Goal: Transaction & Acquisition: Purchase product/service

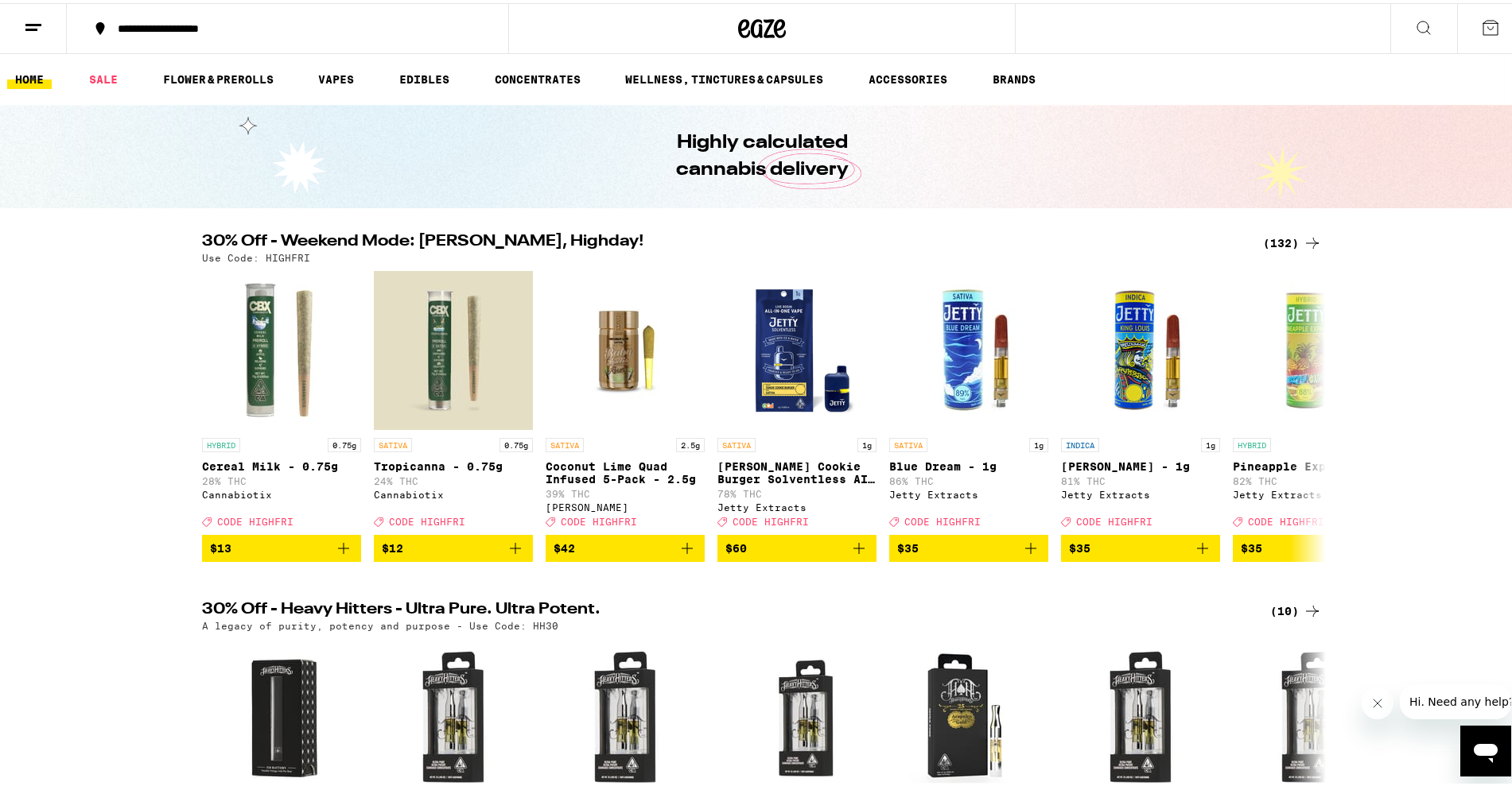
click at [1291, 235] on div "(132)" at bounding box center [1292, 241] width 59 height 19
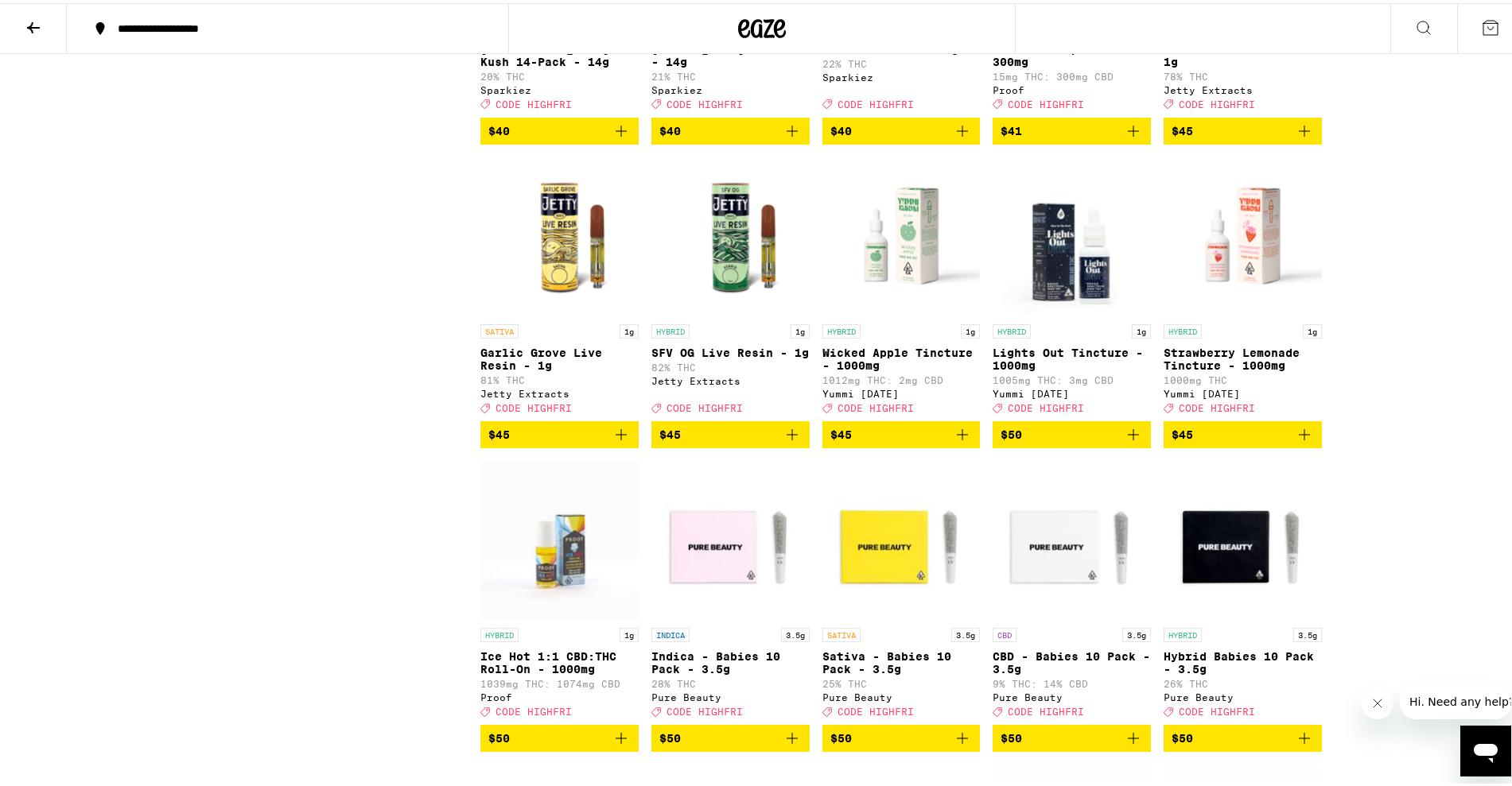
scroll to position [6758, 0]
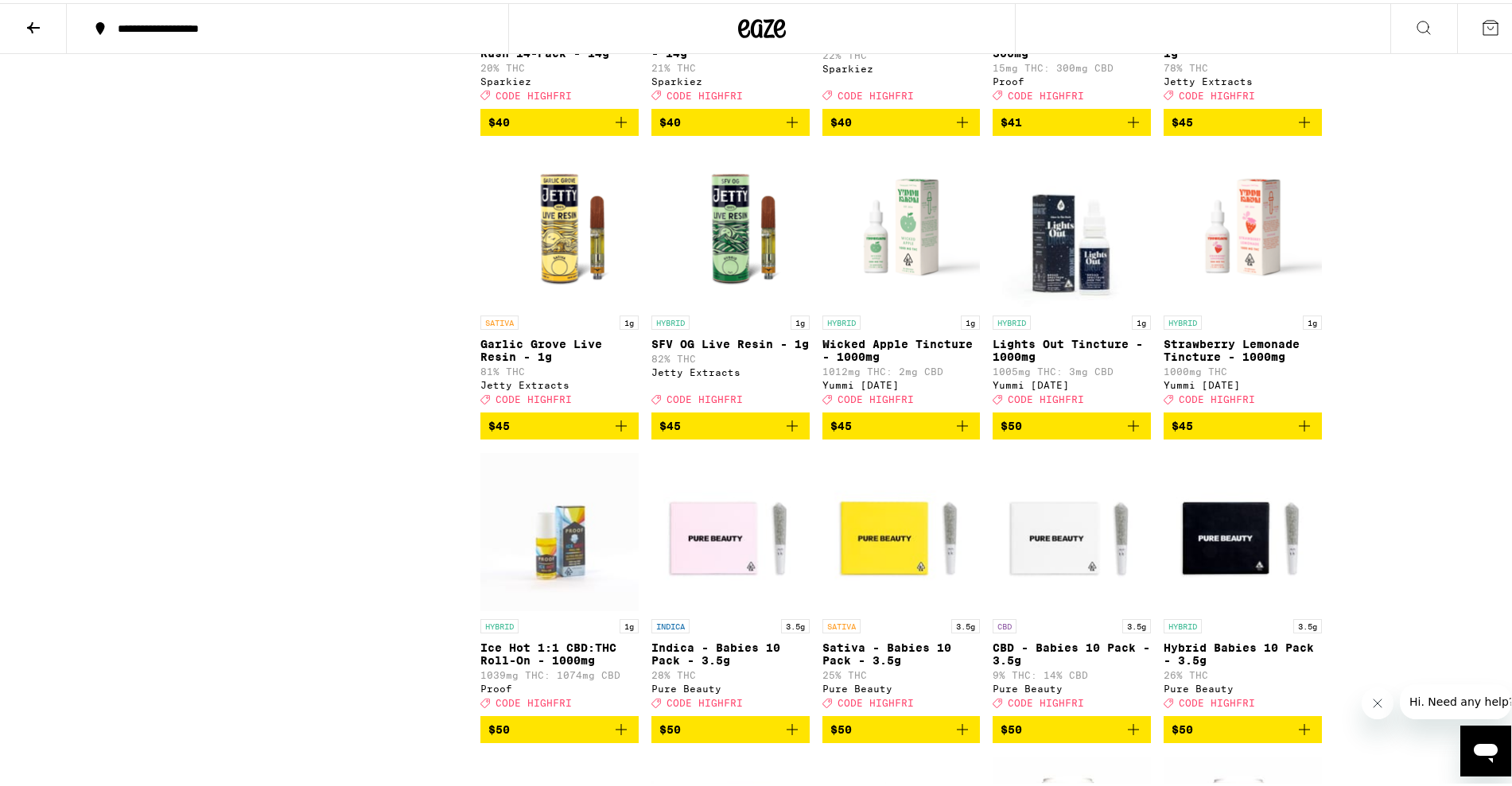
click at [619, 433] on icon "Add to bag" at bounding box center [622, 423] width 19 height 19
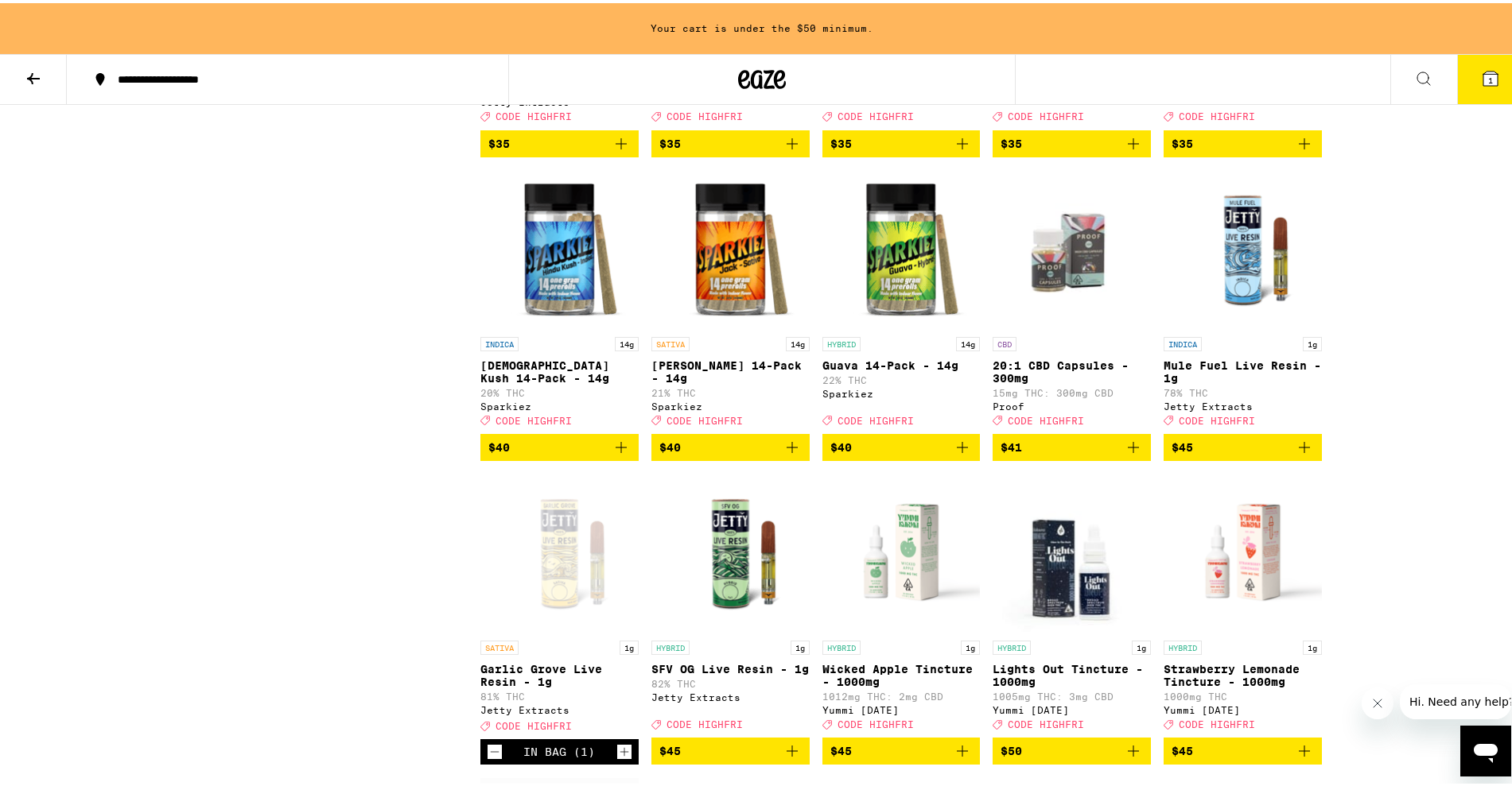
scroll to position [6411, 0]
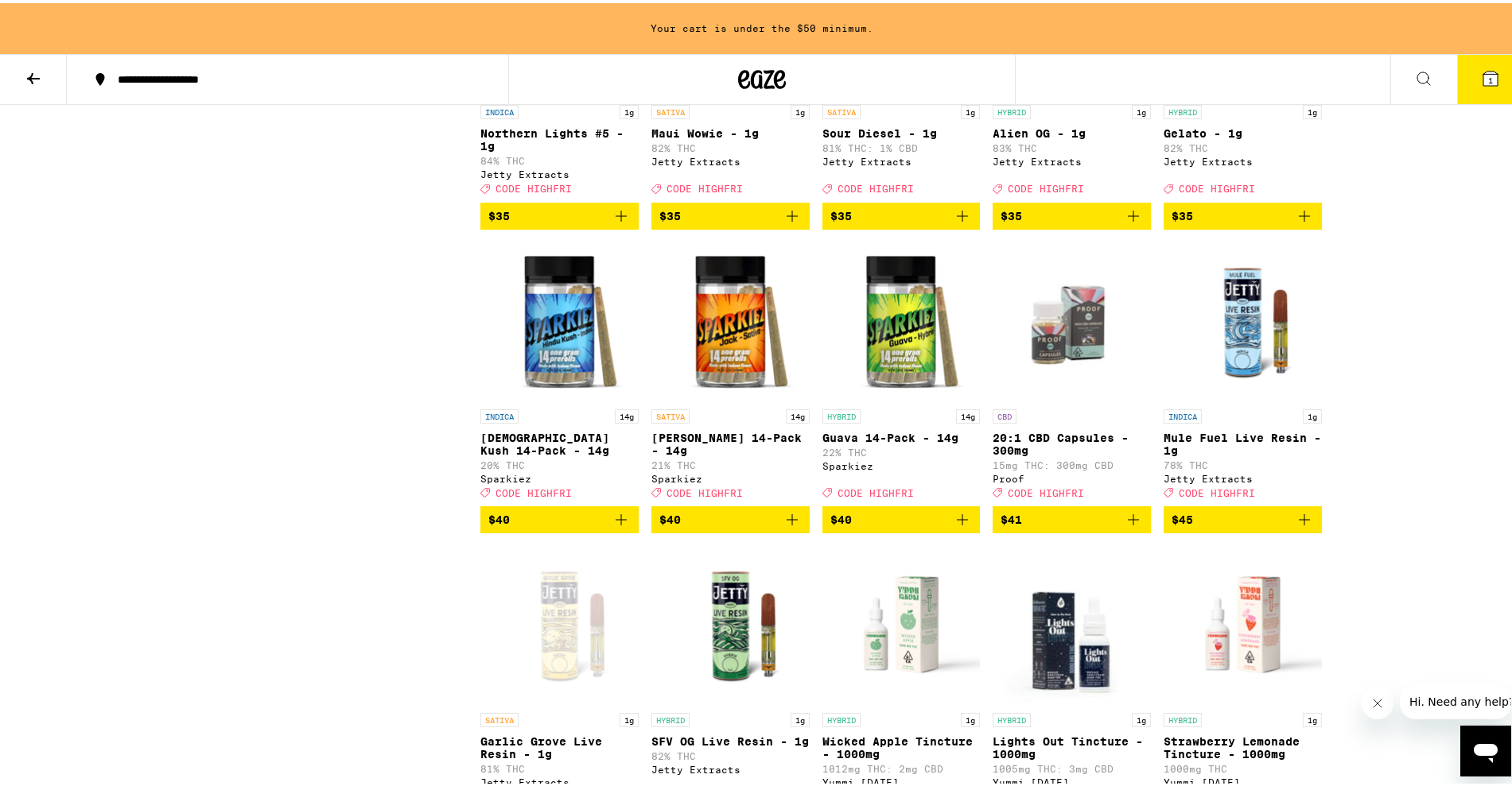
click at [961, 223] on icon "Add to bag" at bounding box center [963, 213] width 19 height 19
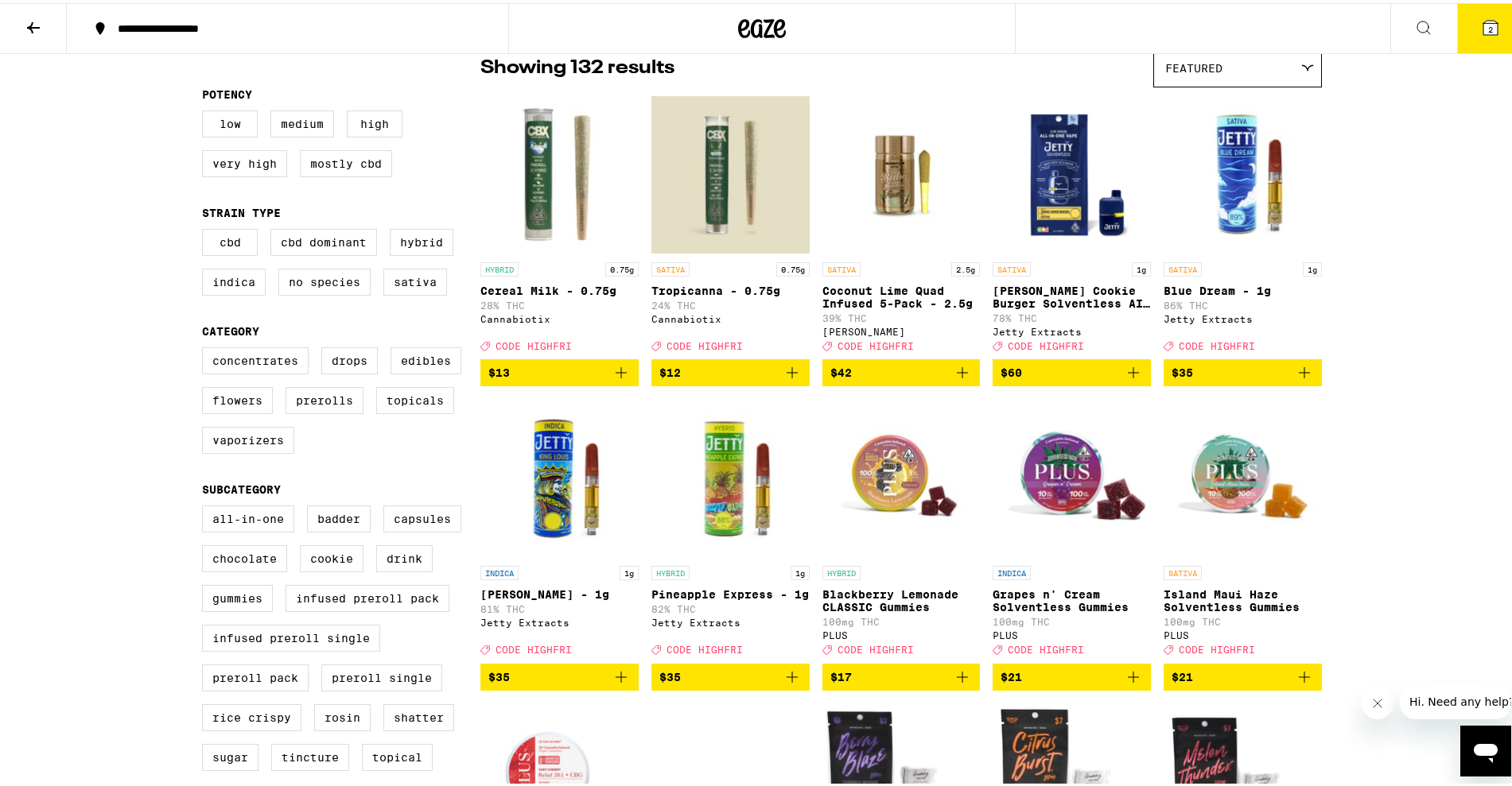
scroll to position [0, 0]
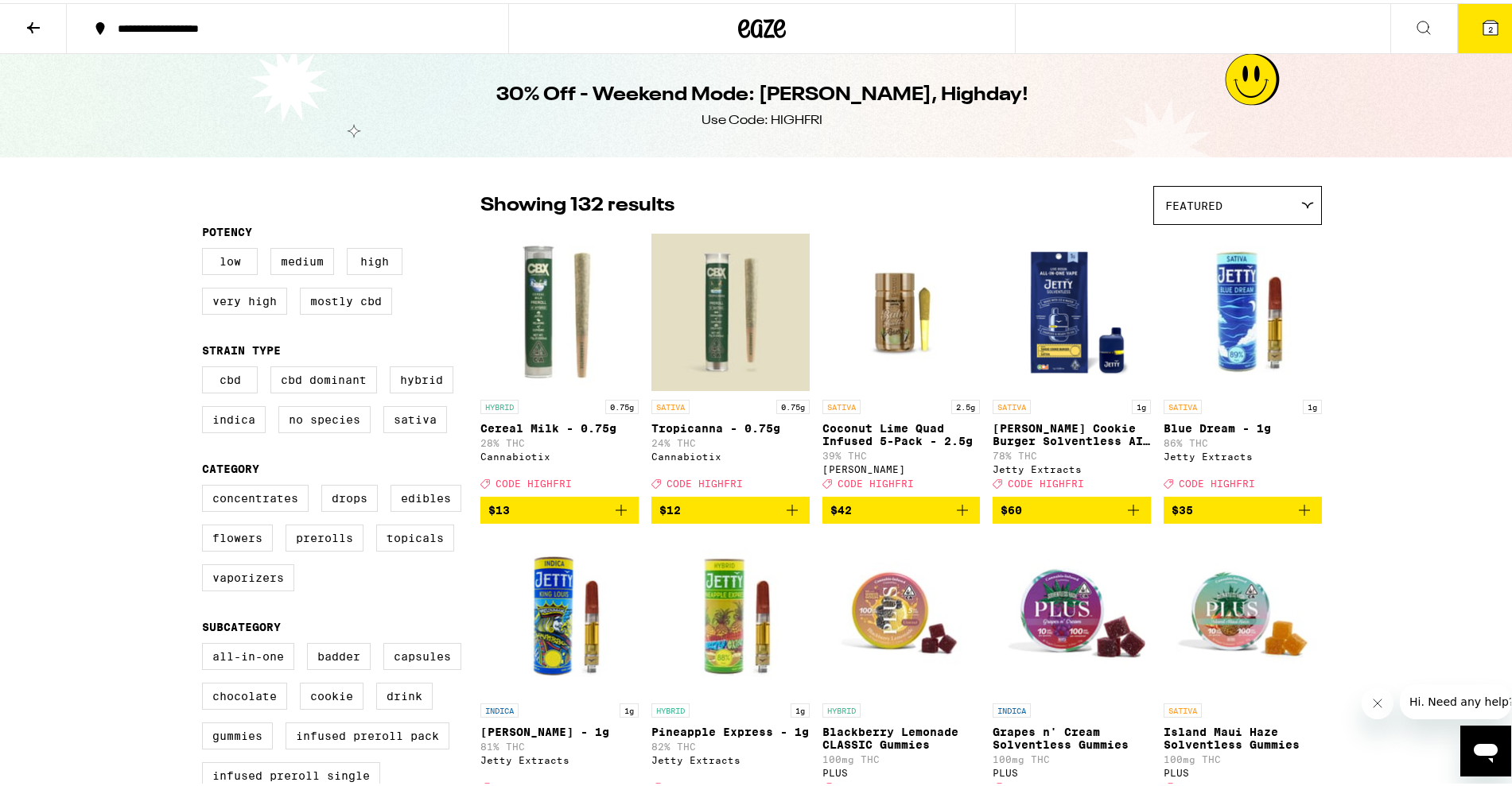
drag, startPoint x: 1059, startPoint y: 480, endPoint x: 817, endPoint y: 159, distance: 402.0
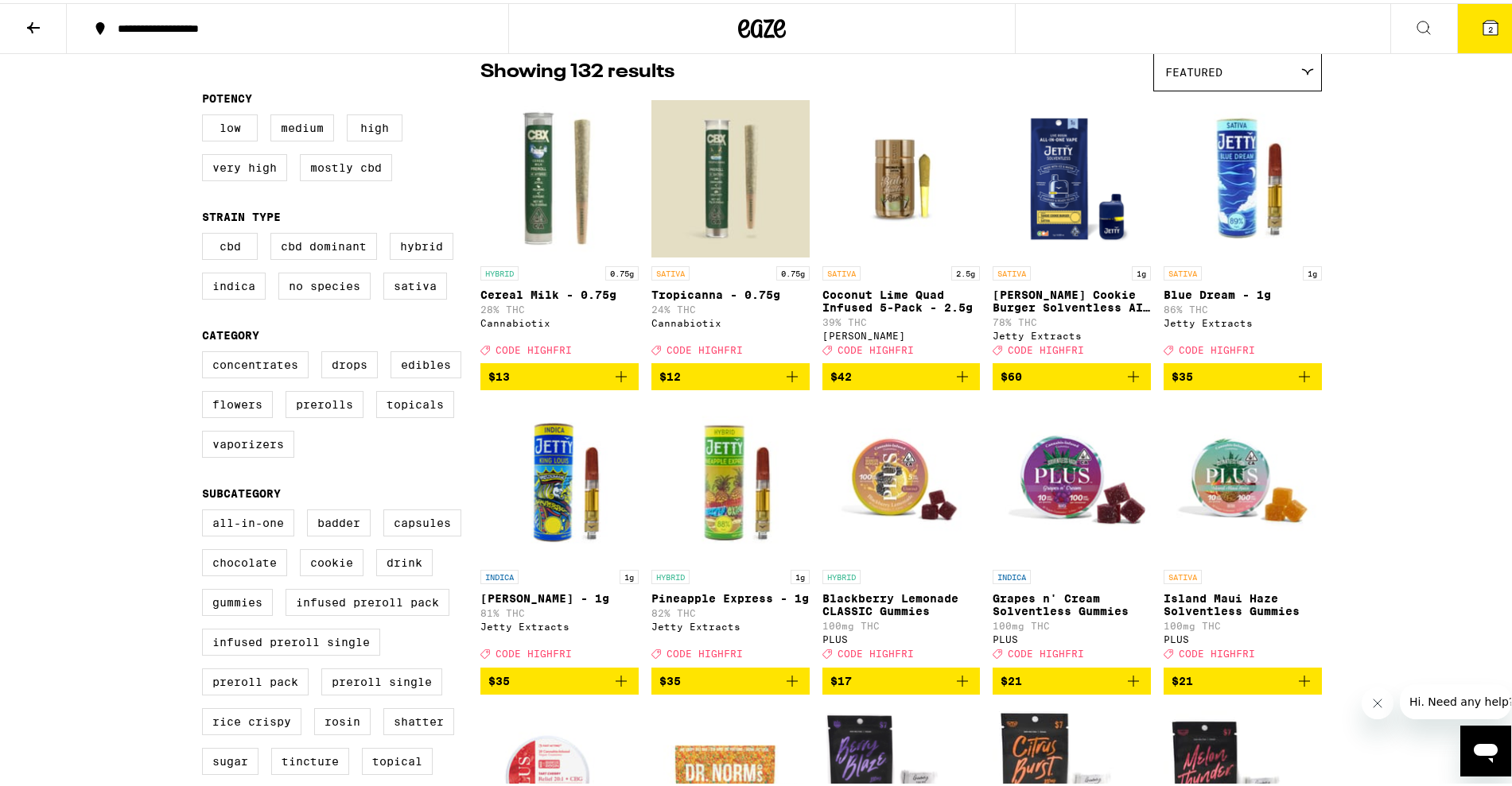
scroll to position [133, 0]
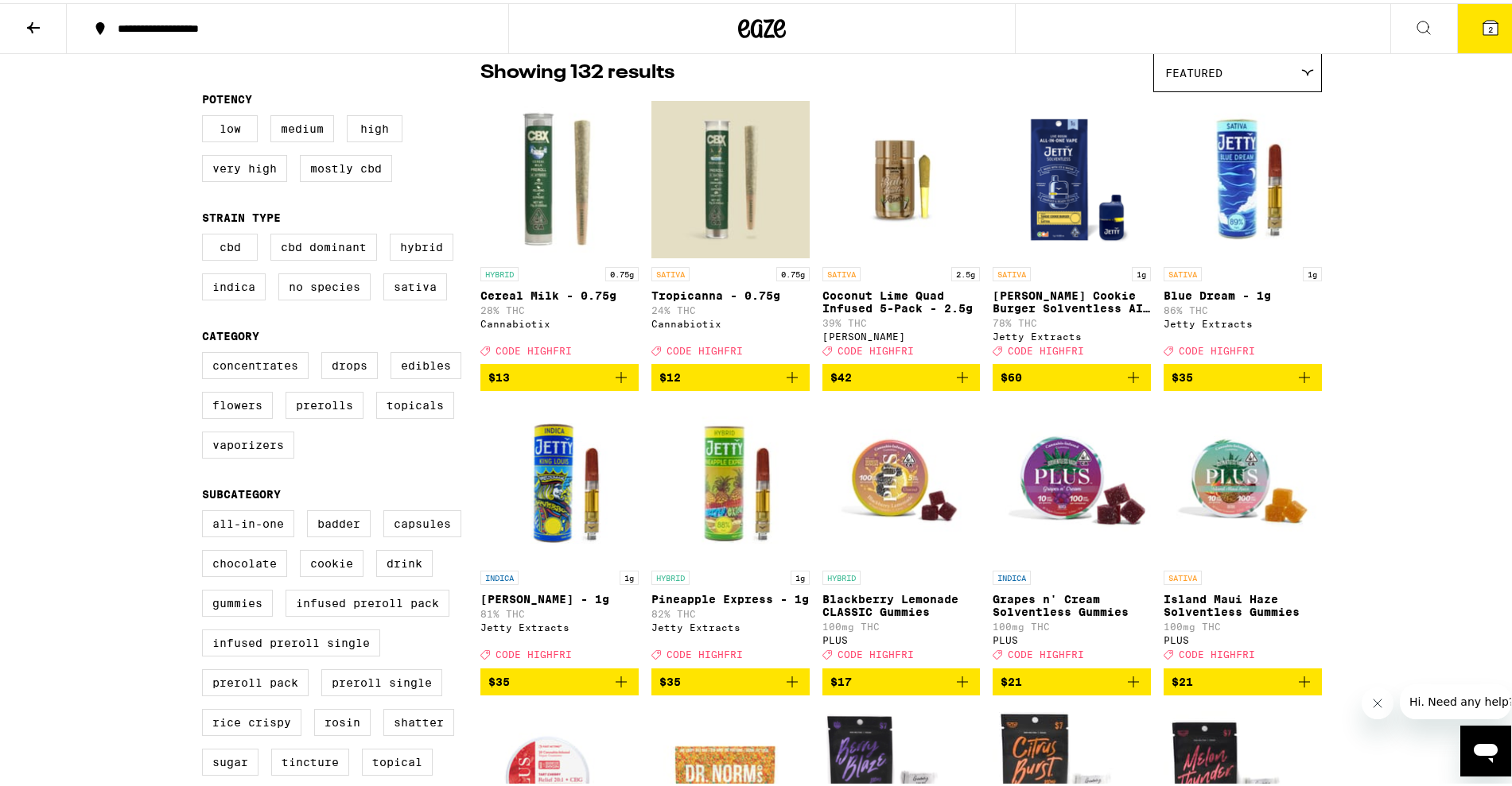
click at [1304, 384] on icon "Add to bag" at bounding box center [1305, 374] width 19 height 19
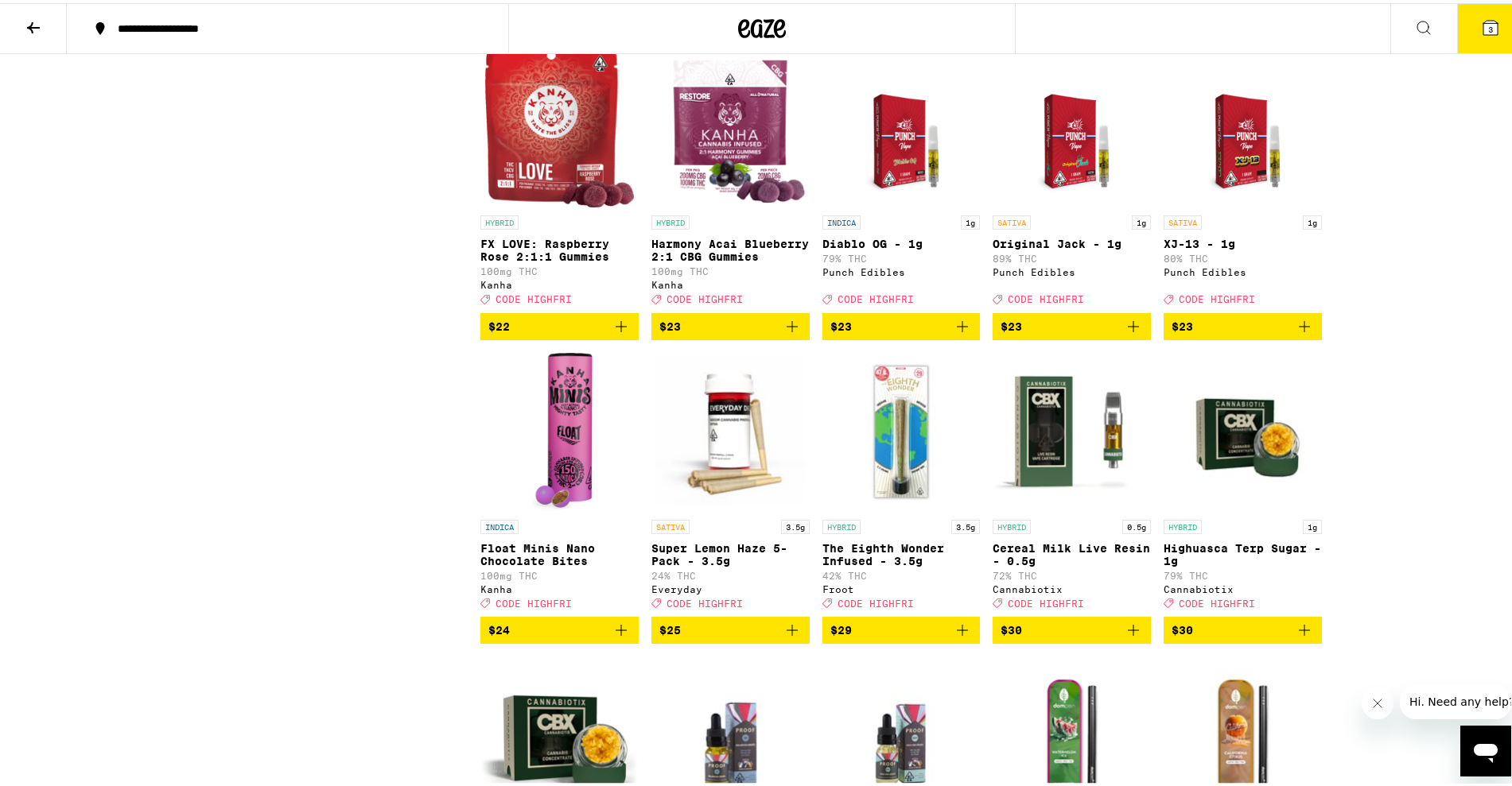
scroll to position [5035, 0]
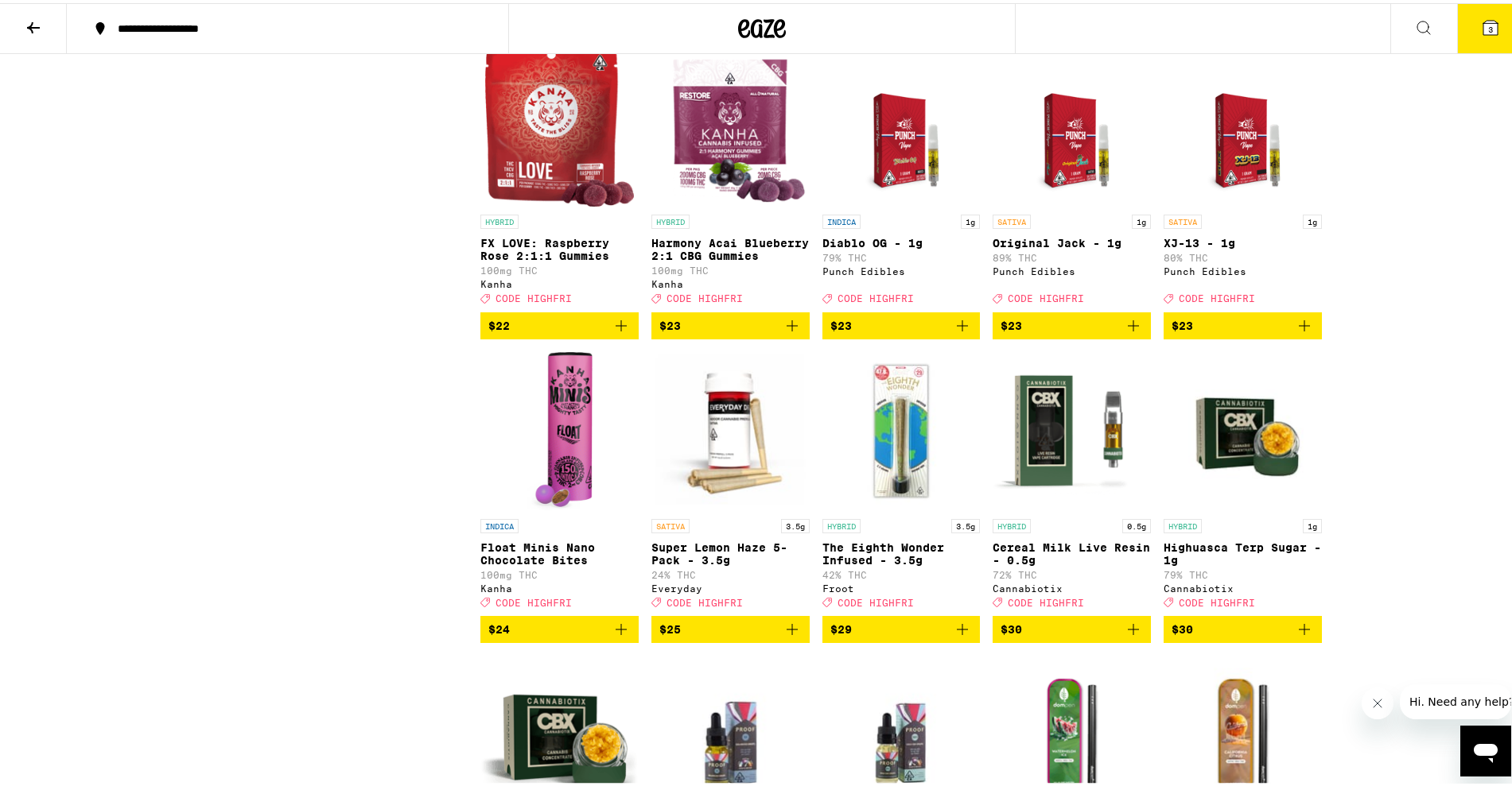
click at [1140, 337] on button "$23" at bounding box center [1072, 323] width 159 height 27
click at [1312, 337] on button "$23" at bounding box center [1243, 323] width 159 height 27
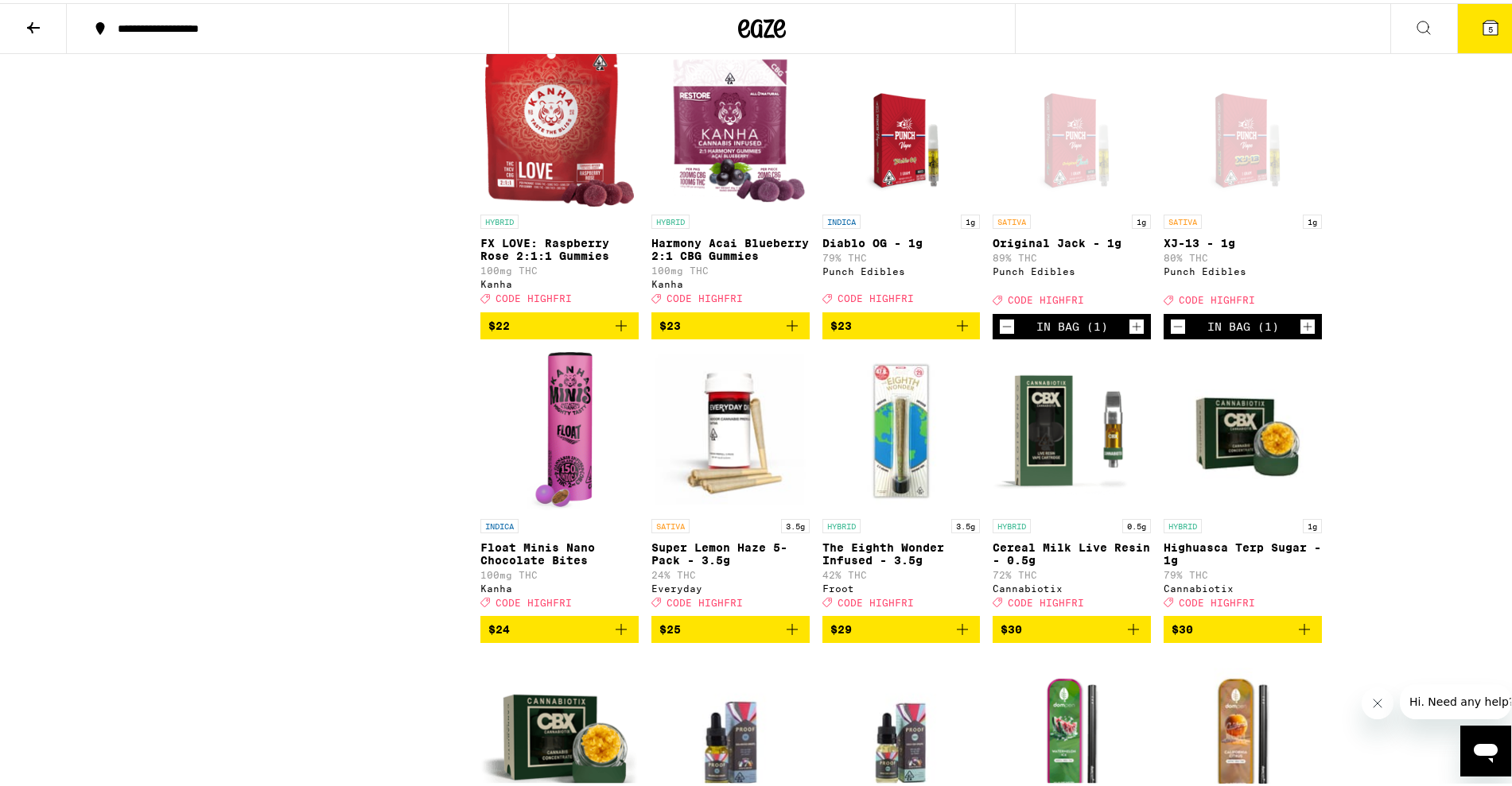
click at [1488, 28] on button "5" at bounding box center [1491, 26] width 67 height 49
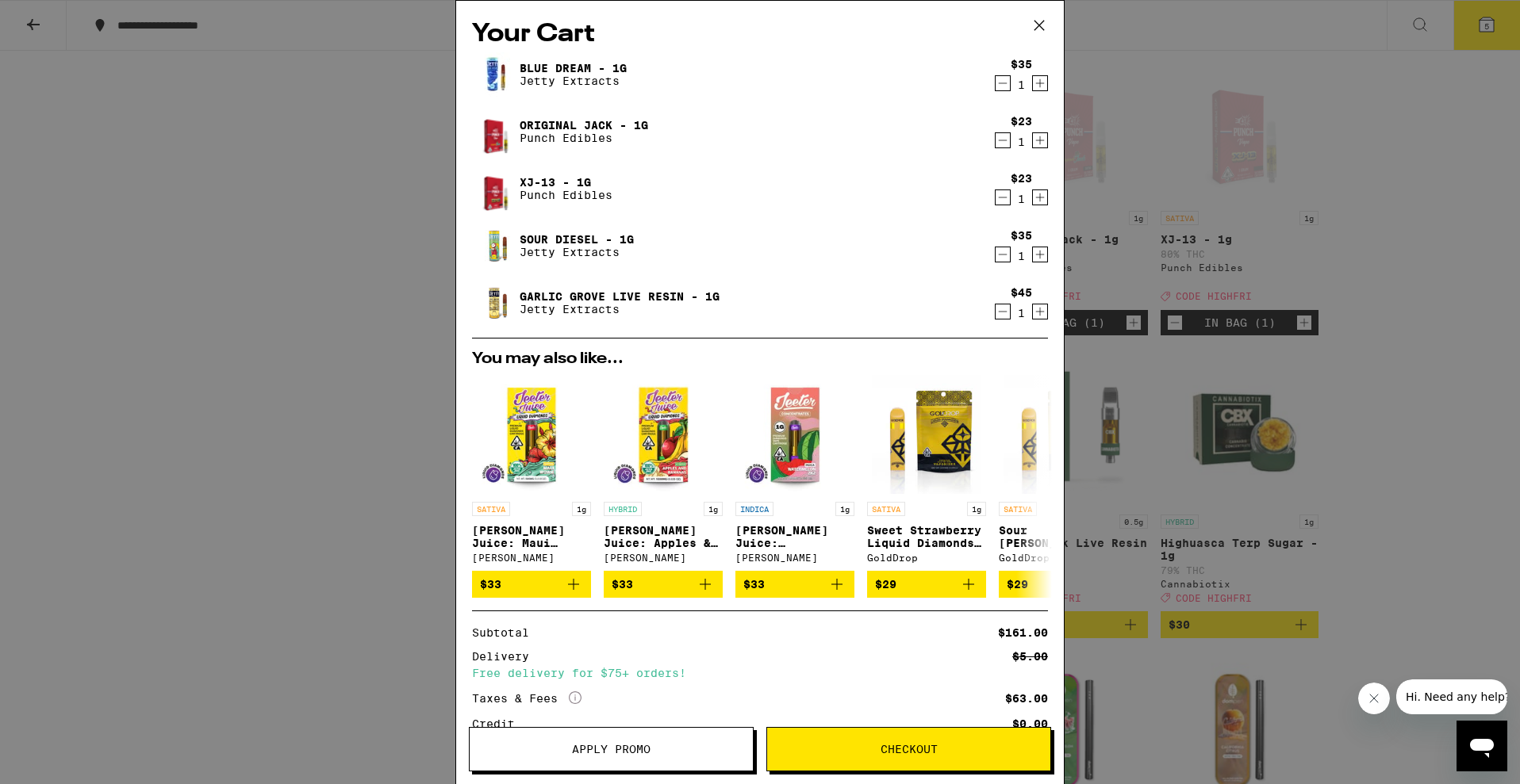
click at [636, 735] on button "Apply Promo" at bounding box center [611, 749] width 285 height 45
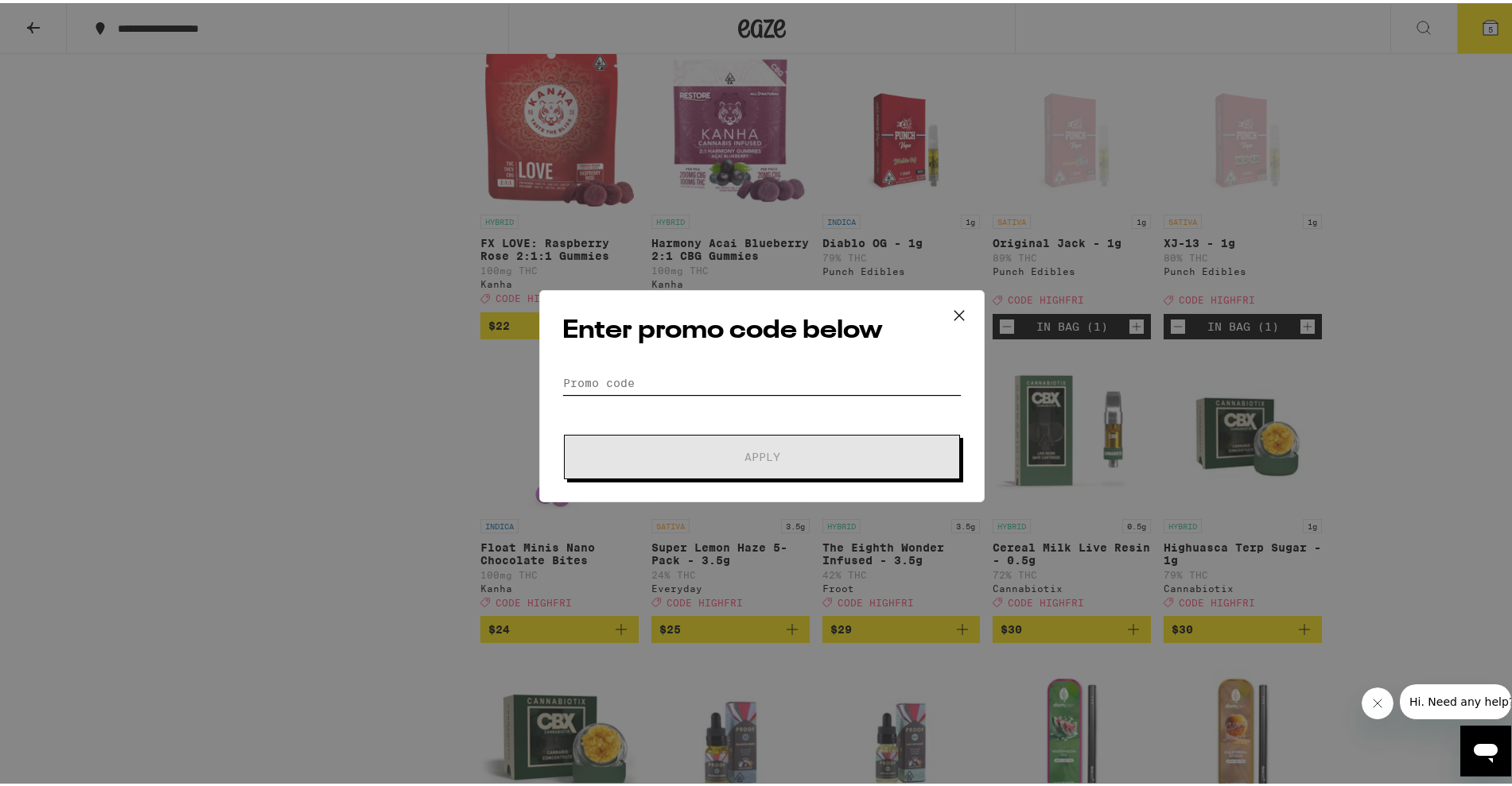
click at [653, 378] on input "Promo Code" at bounding box center [762, 380] width 399 height 24
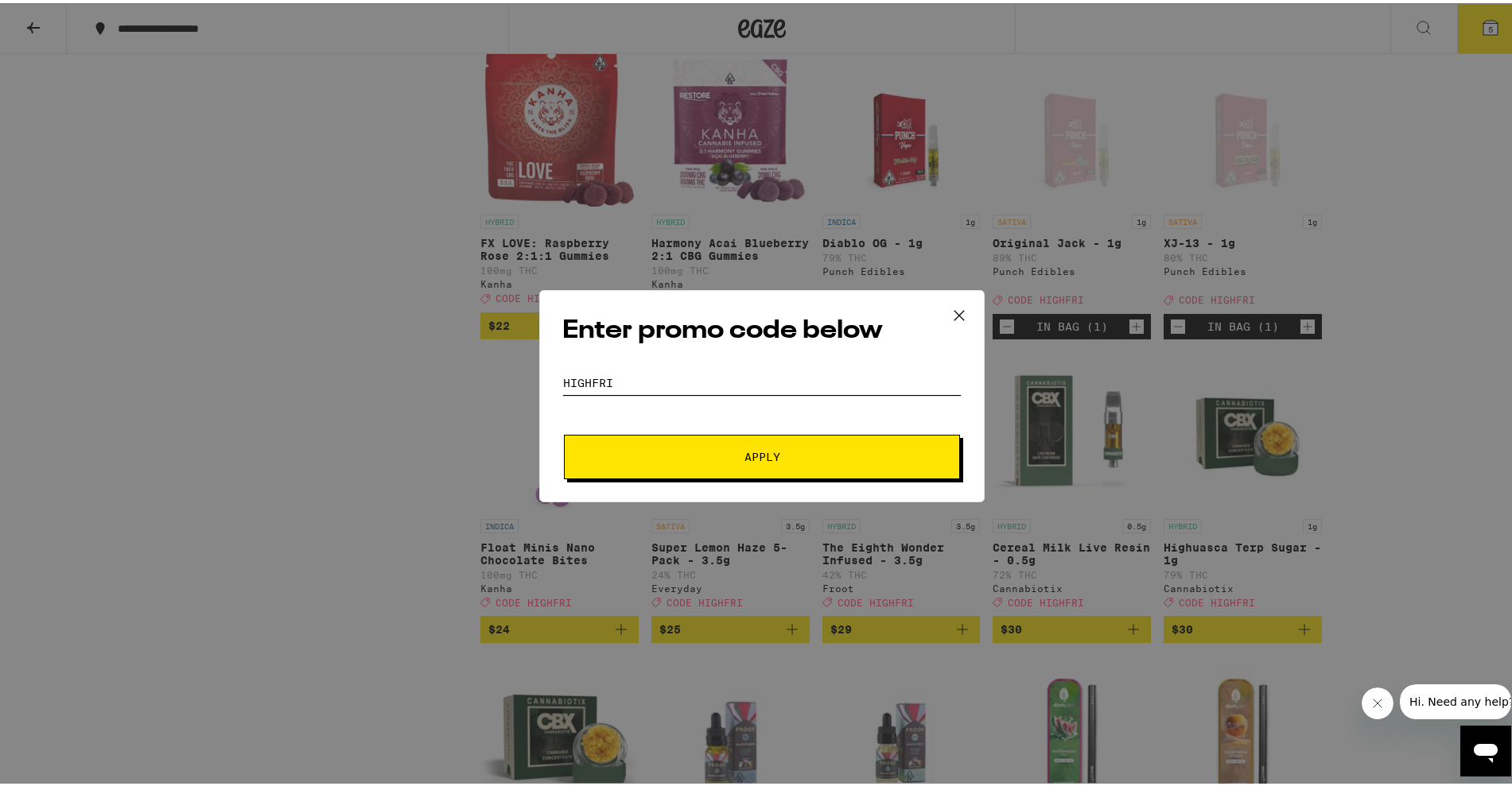
type input "HIGHFRI"
click at [702, 466] on button "Apply" at bounding box center [762, 454] width 396 height 45
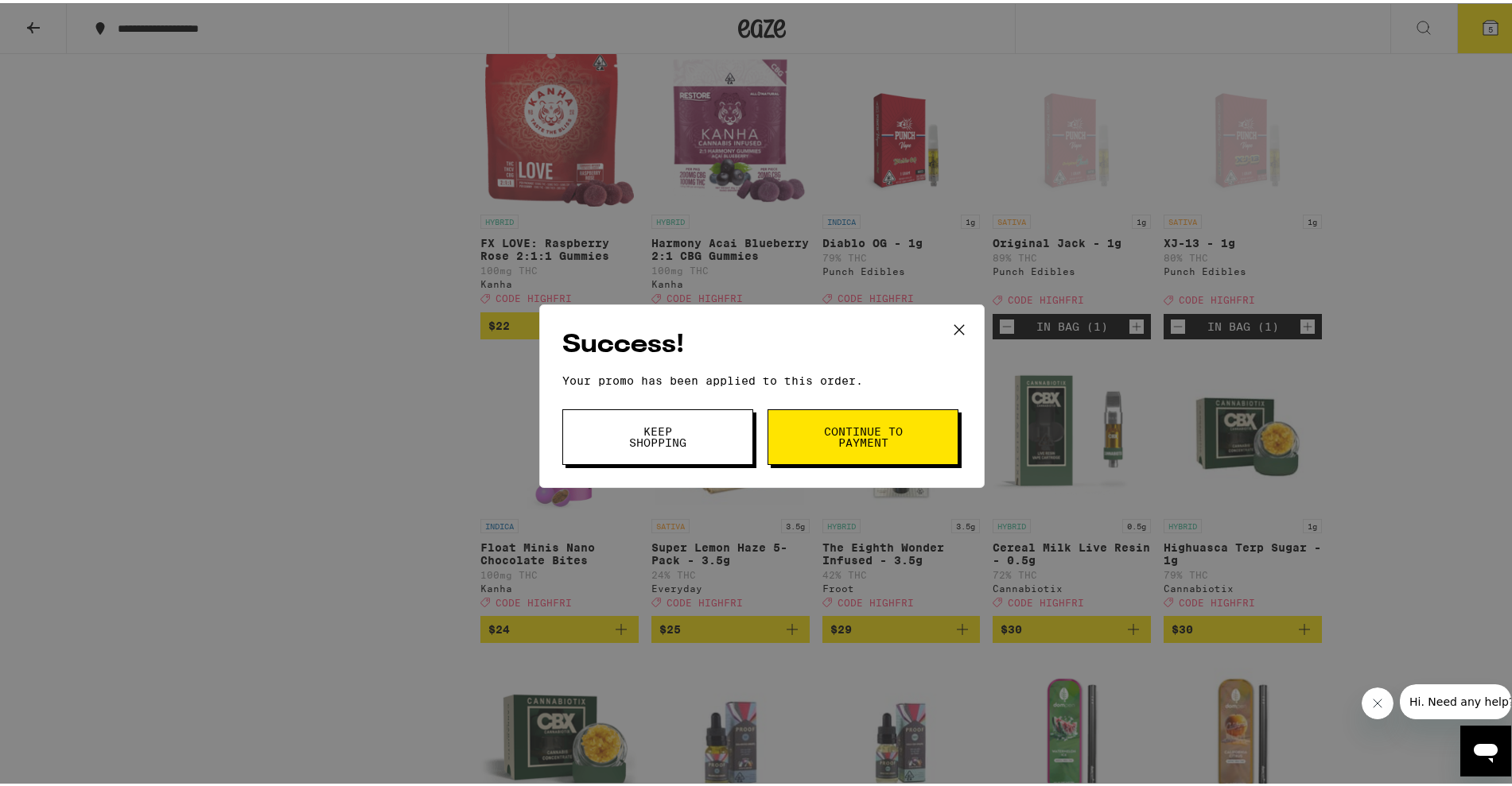
click at [823, 428] on span "Continue to payment" at bounding box center [863, 434] width 81 height 22
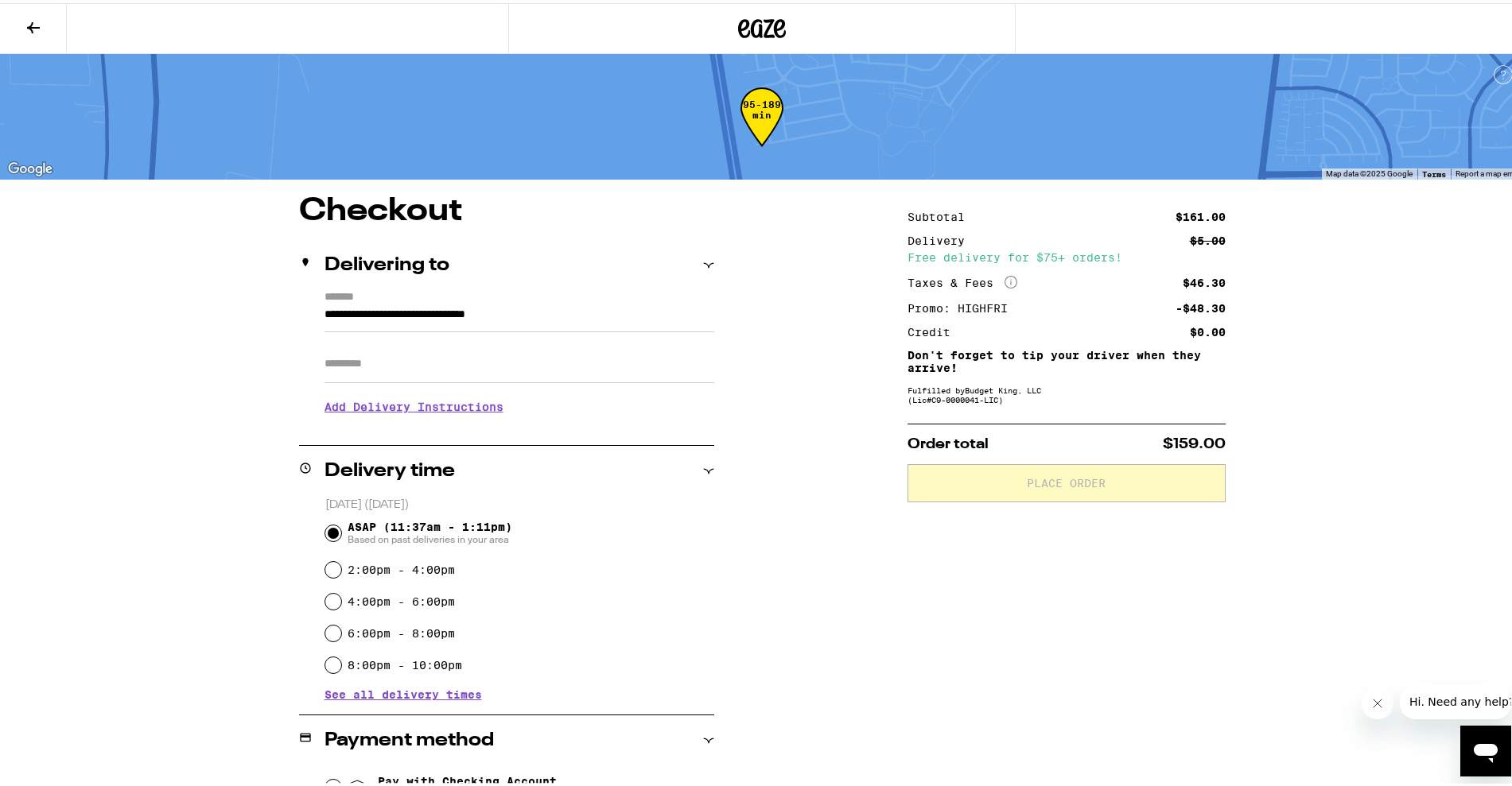
click at [777, 381] on div "**********" at bounding box center [762, 714] width 1145 height 1044
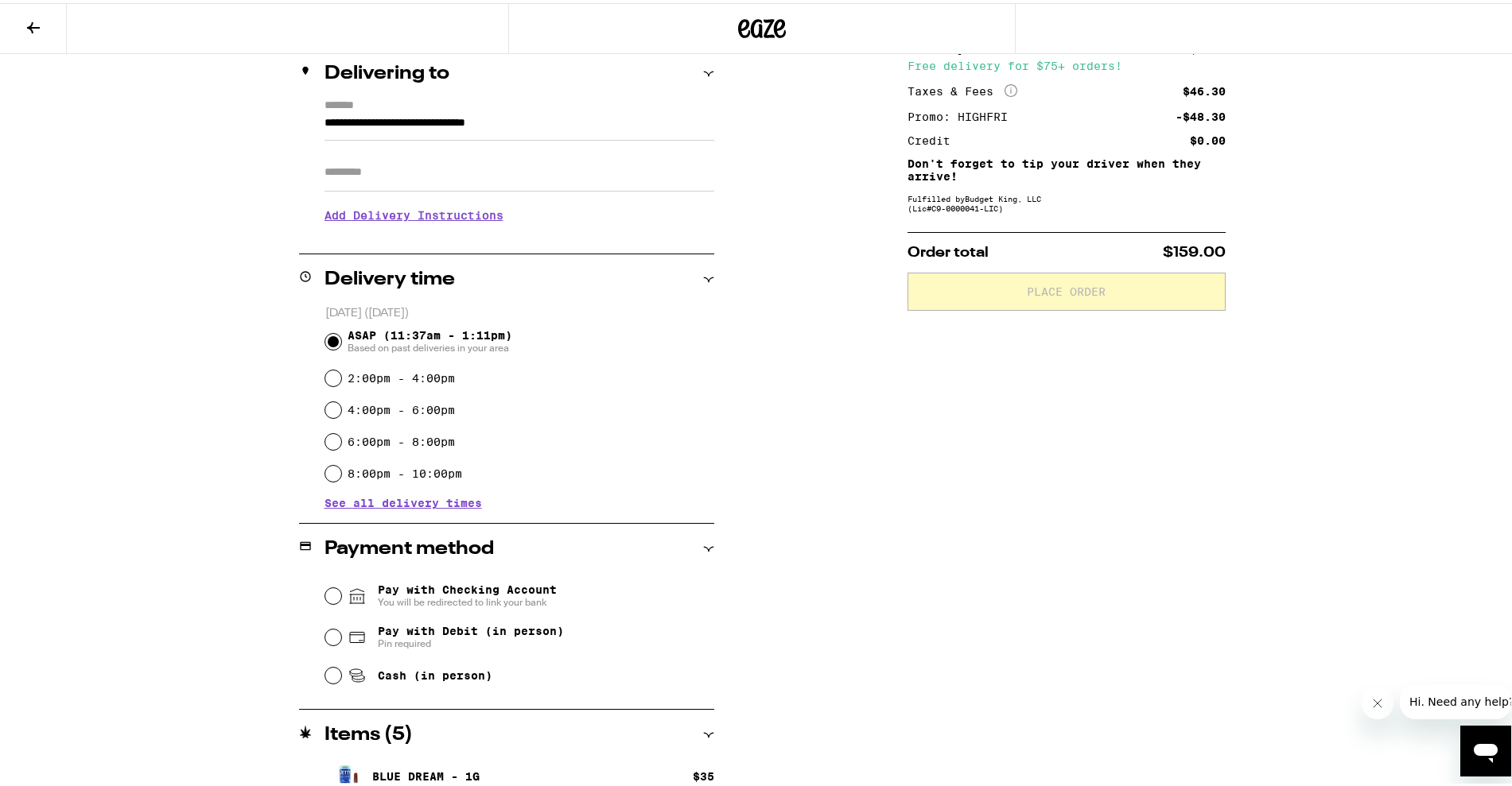
scroll to position [264, 0]
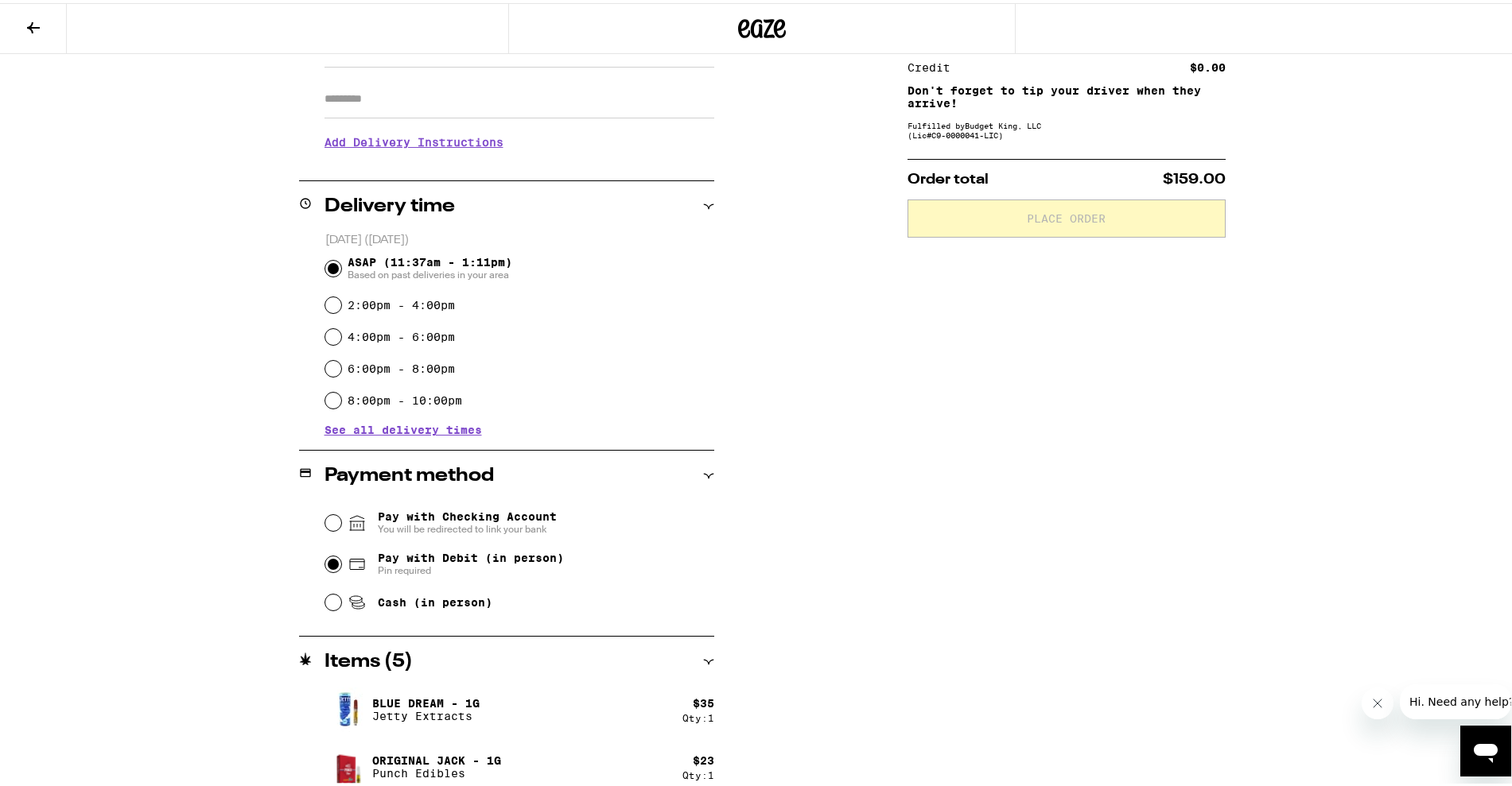
click at [328, 567] on input "Pay with Debit (in person) Pin required" at bounding box center [333, 561] width 16 height 16
radio input "true"
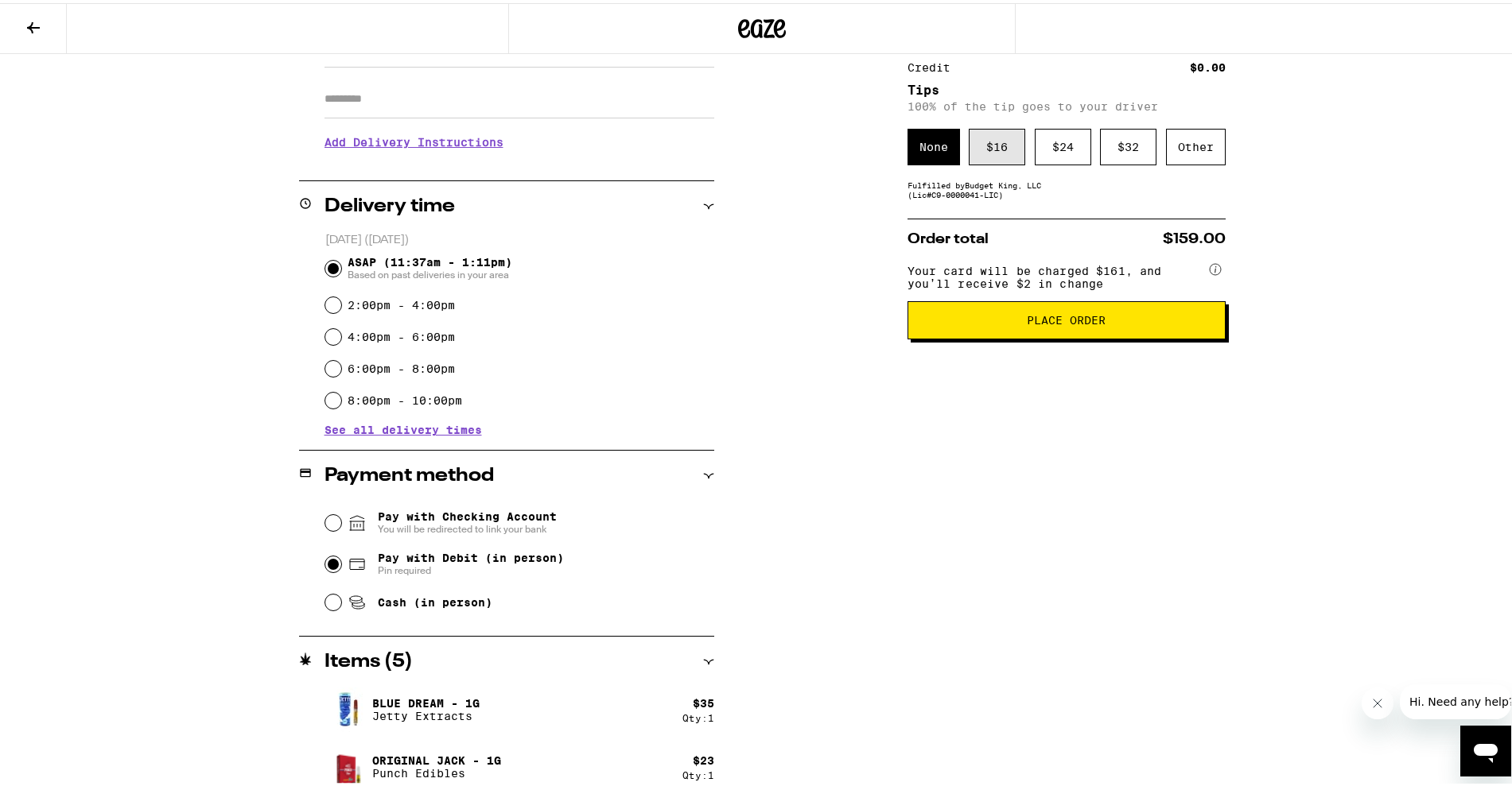
click at [1008, 151] on div "$ 16" at bounding box center [997, 145] width 56 height 37
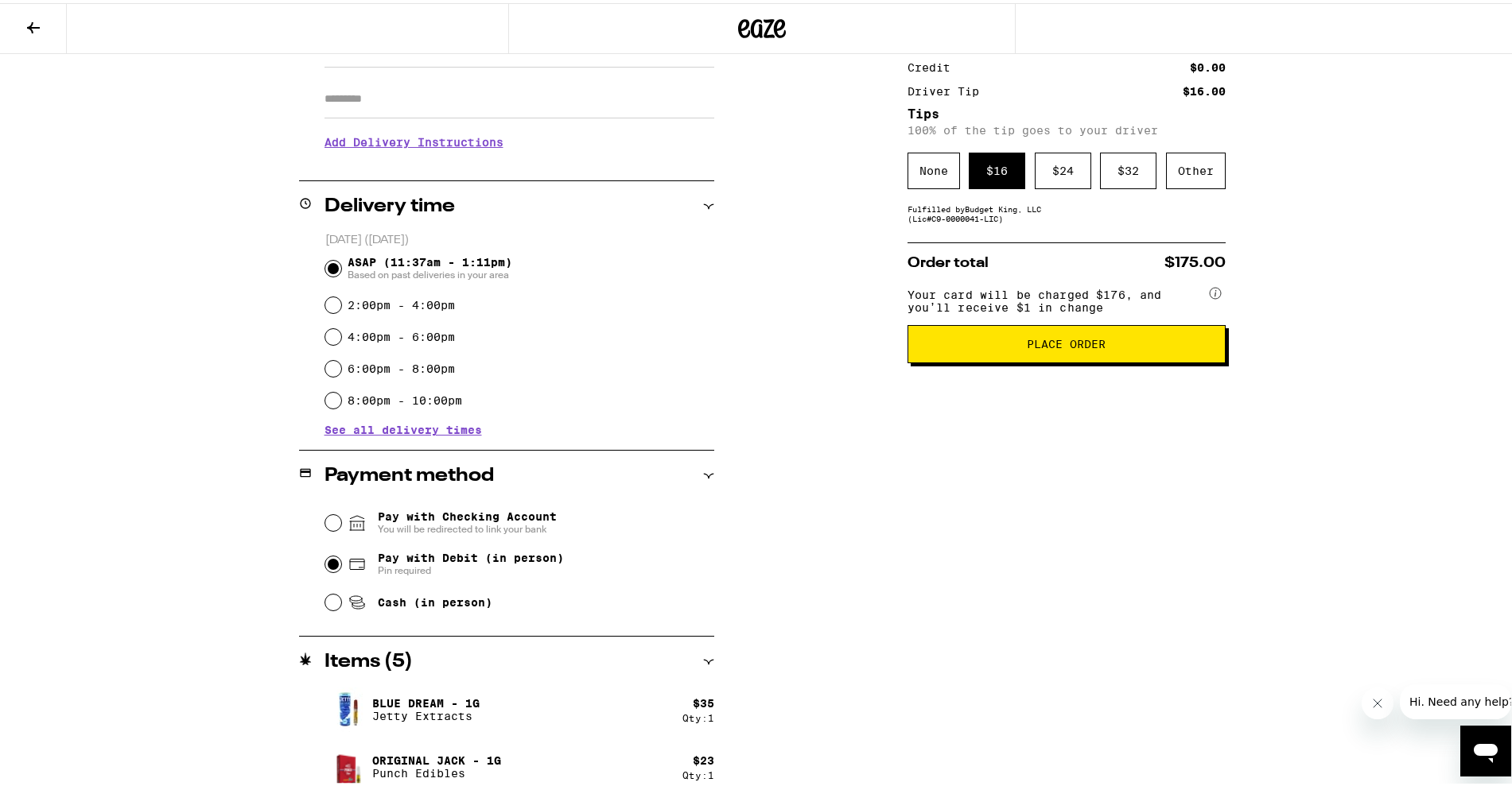
click at [1017, 360] on button "Place Order" at bounding box center [1066, 340] width 318 height 38
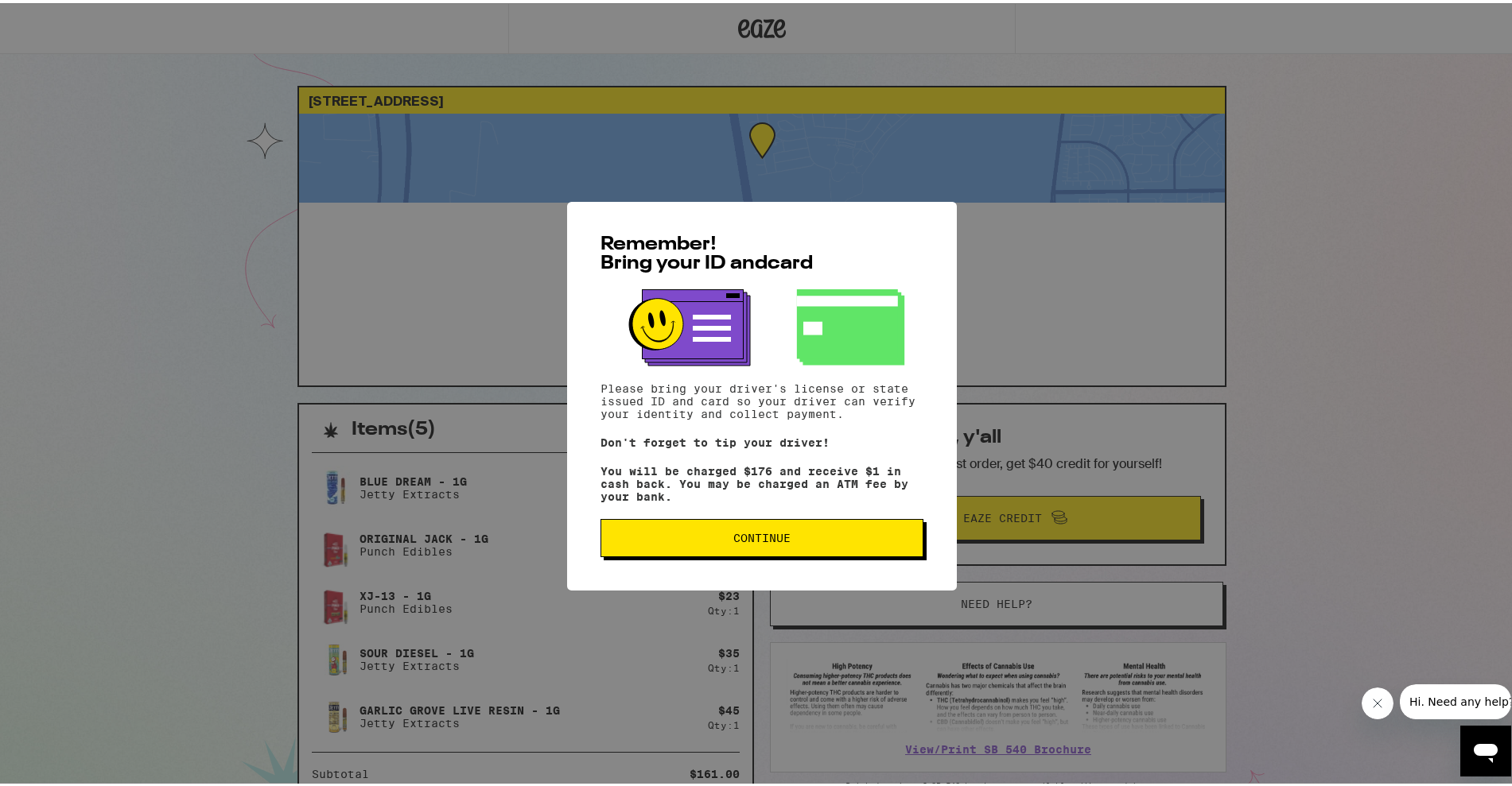
click at [842, 530] on button "Continue" at bounding box center [762, 535] width 323 height 38
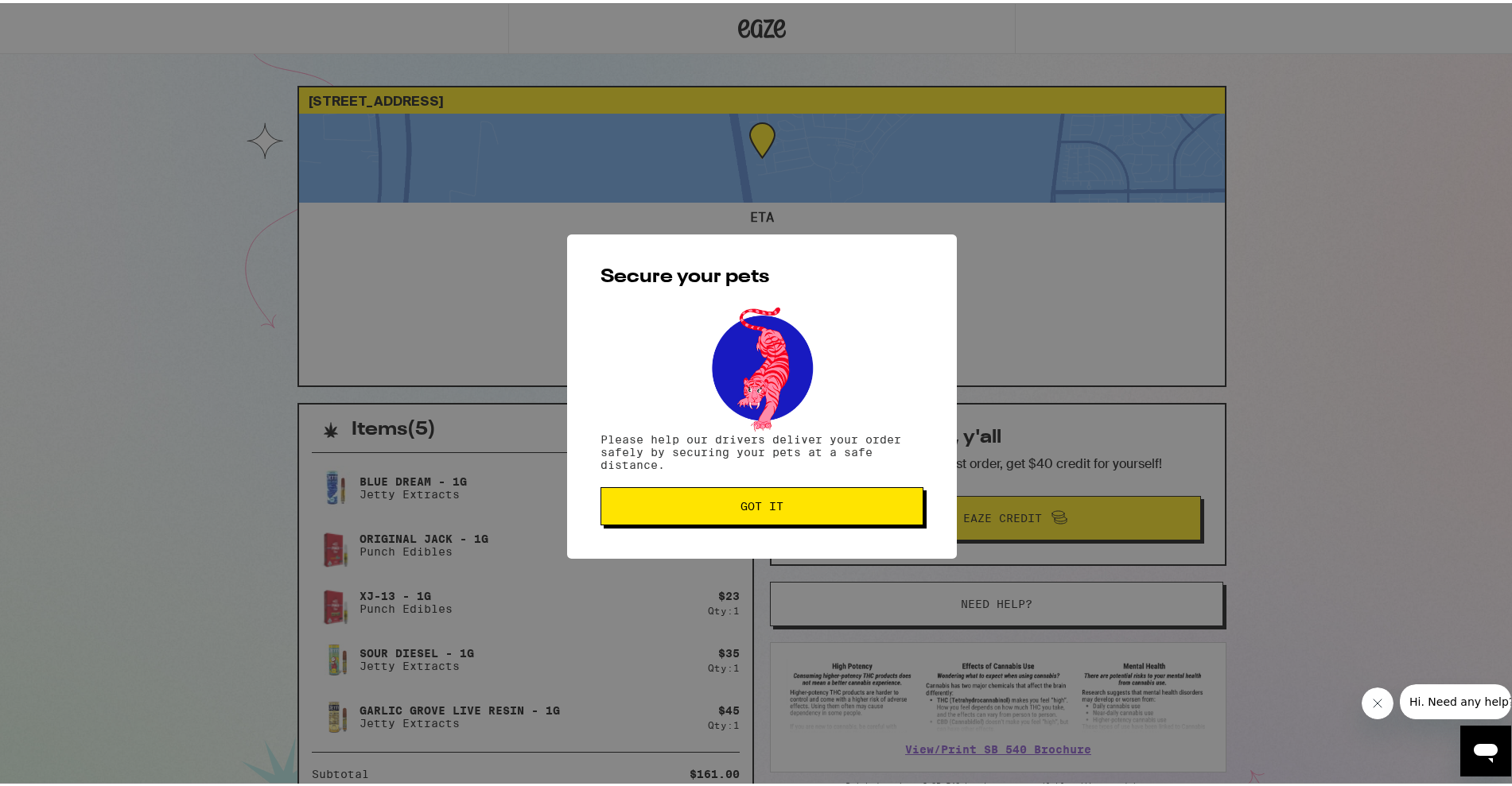
click at [851, 504] on span "Got it" at bounding box center [763, 503] width 296 height 11
